Goal: Information Seeking & Learning: Learn about a topic

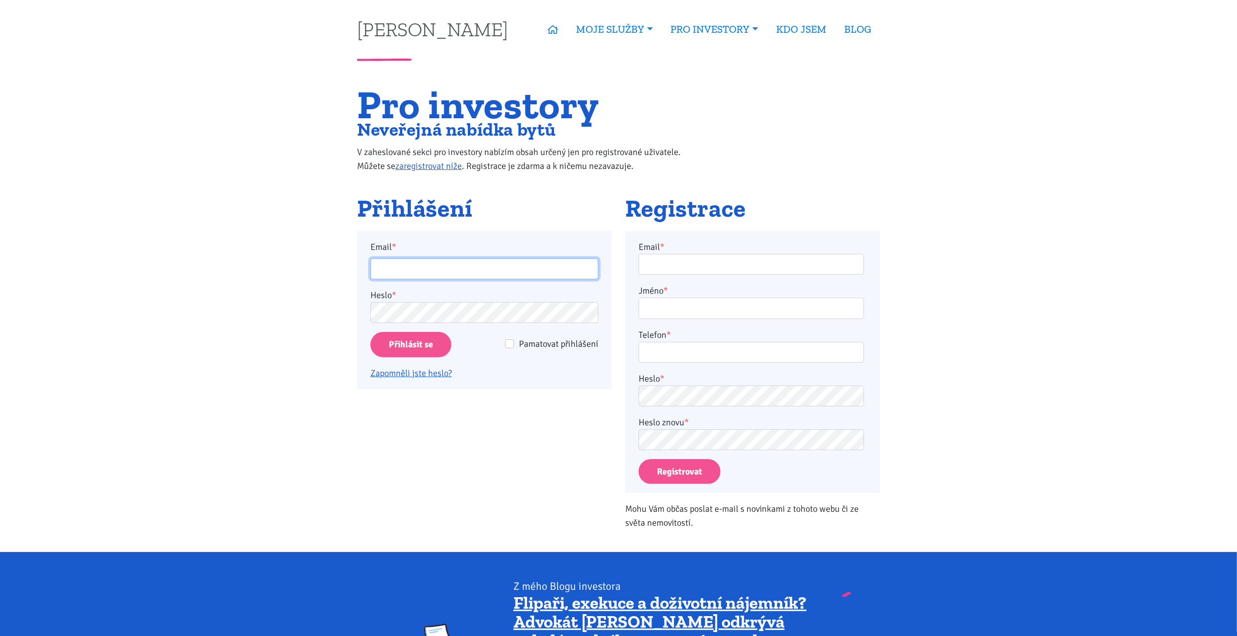
type input "matjashh@gmail.com"
click at [426, 344] on input "Přihlásit se" at bounding box center [410, 344] width 81 height 25
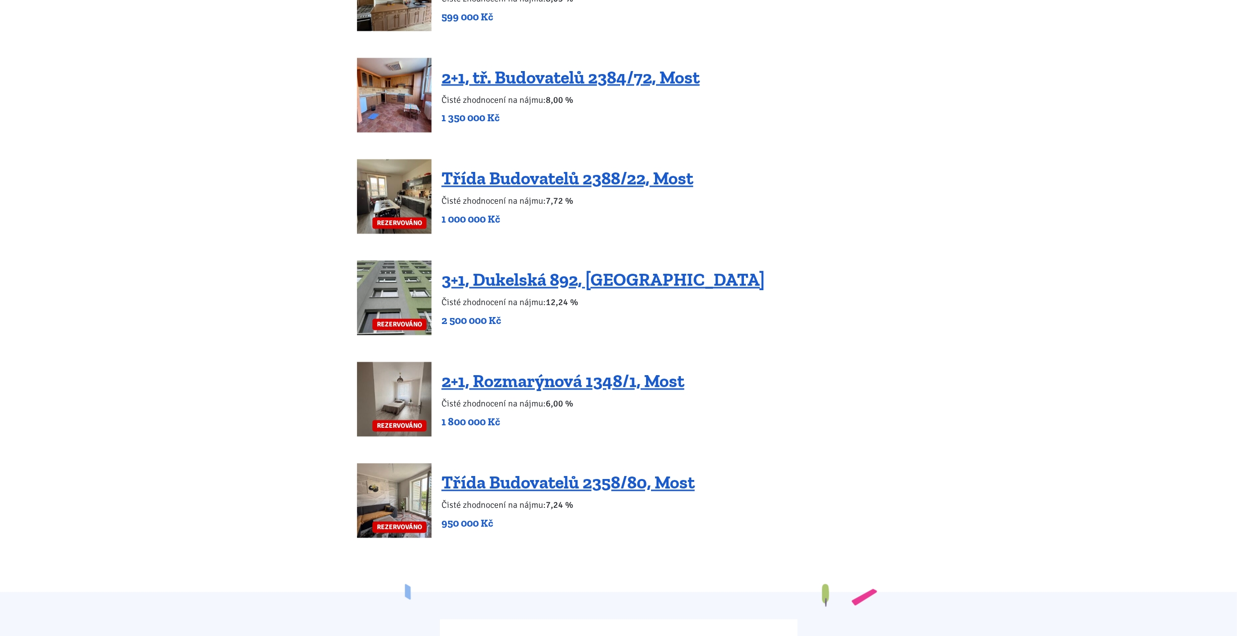
scroll to position [1788, 0]
